Goal: Information Seeking & Learning: Learn about a topic

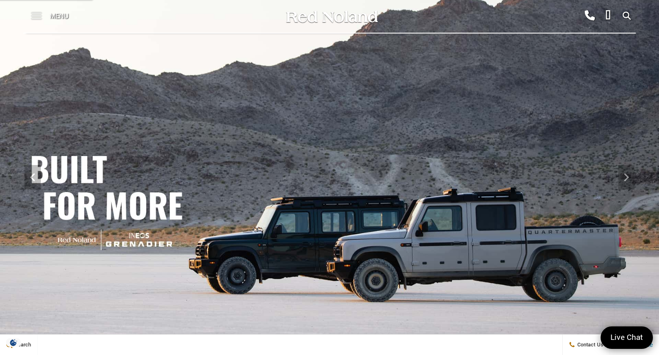
click at [40, 18] on span at bounding box center [36, 16] width 10 height 33
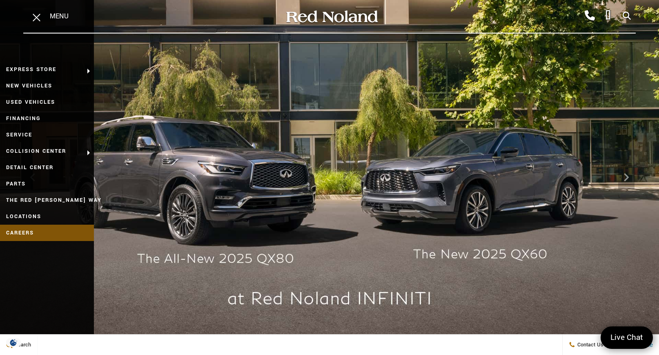
click at [35, 236] on link "Careers" at bounding box center [47, 233] width 94 height 16
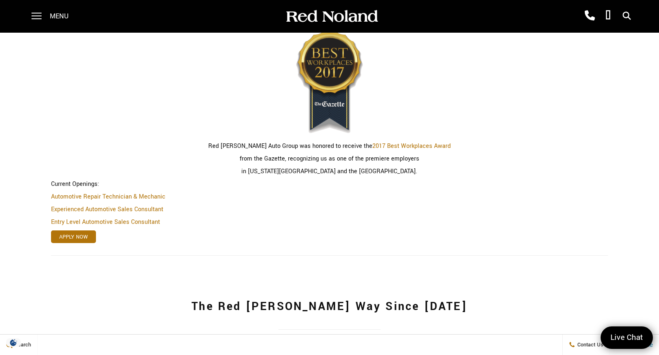
scroll to position [225, 0]
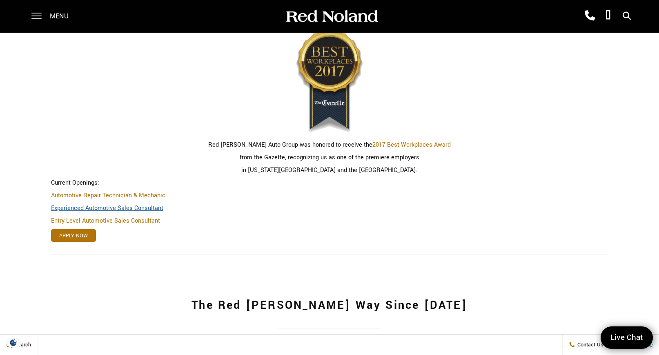
click at [147, 207] on link "Experienced Automotive Sales Consultant" at bounding box center [107, 208] width 112 height 9
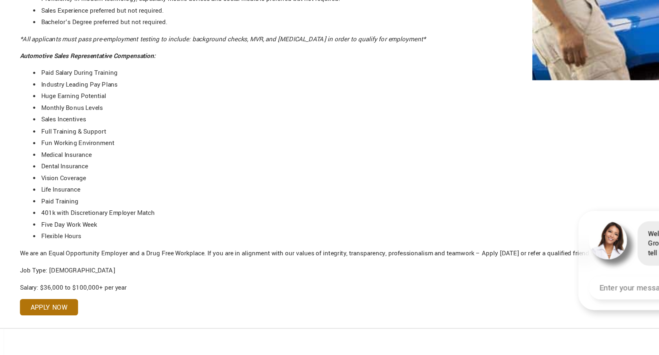
scroll to position [257, 0]
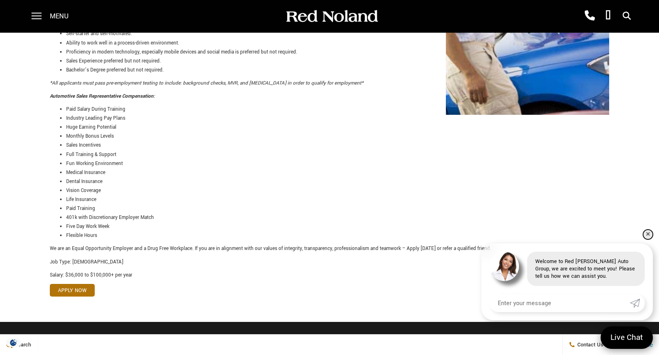
click at [649, 233] on link "✕" at bounding box center [648, 235] width 10 height 10
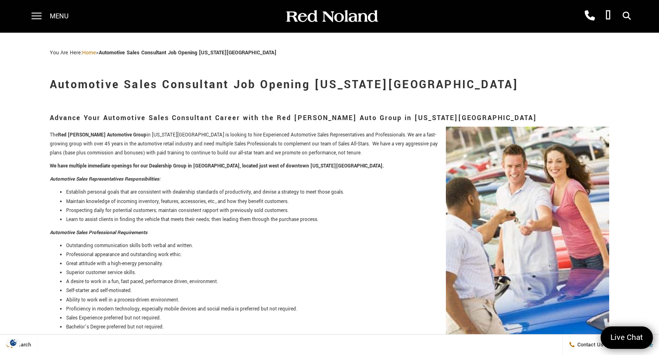
scroll to position [0, 0]
click at [41, 17] on span at bounding box center [36, 16] width 10 height 33
